Goal: Task Accomplishment & Management: Complete application form

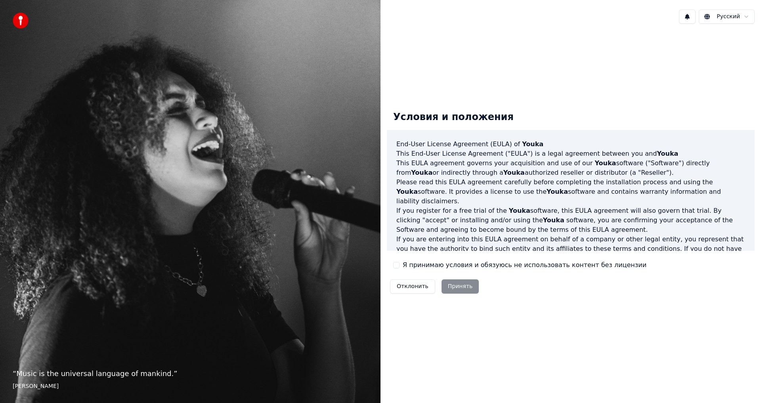
click at [425, 267] on label "Я принимаю условия и обязуюсь не использовать контент без лицензии" at bounding box center [524, 265] width 244 height 10
click at [399, 267] on button "Я принимаю условия и обязуюсь не использовать контент без лицензии" at bounding box center [396, 265] width 6 height 6
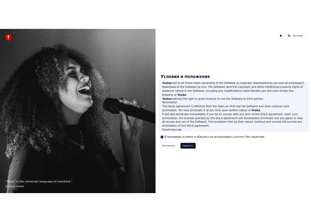
scroll to position [317, 0]
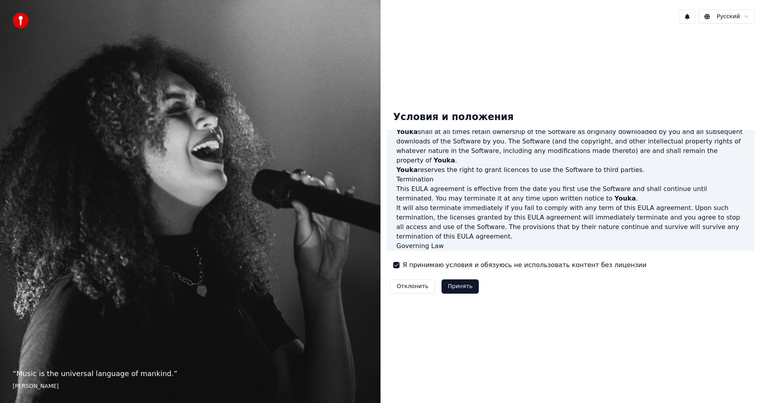
click at [464, 284] on button "Принять" at bounding box center [460, 286] width 38 height 14
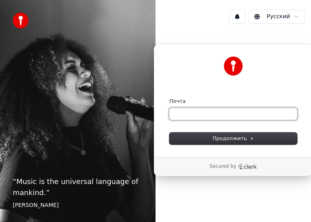
click at [216, 112] on input "Почта" at bounding box center [233, 114] width 128 height 12
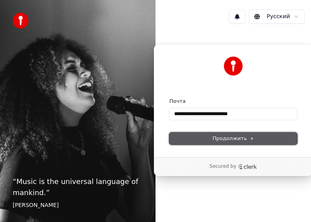
click at [233, 143] on button "Продолжить" at bounding box center [233, 139] width 128 height 12
type input "**********"
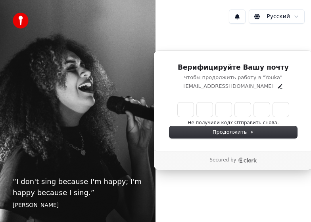
click at [178, 107] on input "Enter verification code" at bounding box center [232, 110] width 111 height 14
type input "******"
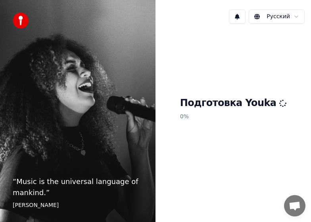
click at [248, 92] on div "Подготовка Youka 0 %" at bounding box center [232, 110] width 155 height 160
click at [194, 116] on p "0 %" at bounding box center [233, 117] width 107 height 14
click at [223, 169] on div "Подготовка Youka 0 %" at bounding box center [232, 110] width 155 height 160
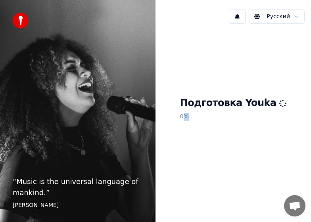
click at [223, 169] on div "Подготовка Youka 0 %" at bounding box center [232, 110] width 155 height 160
